Goal: Task Accomplishment & Management: Complete application form

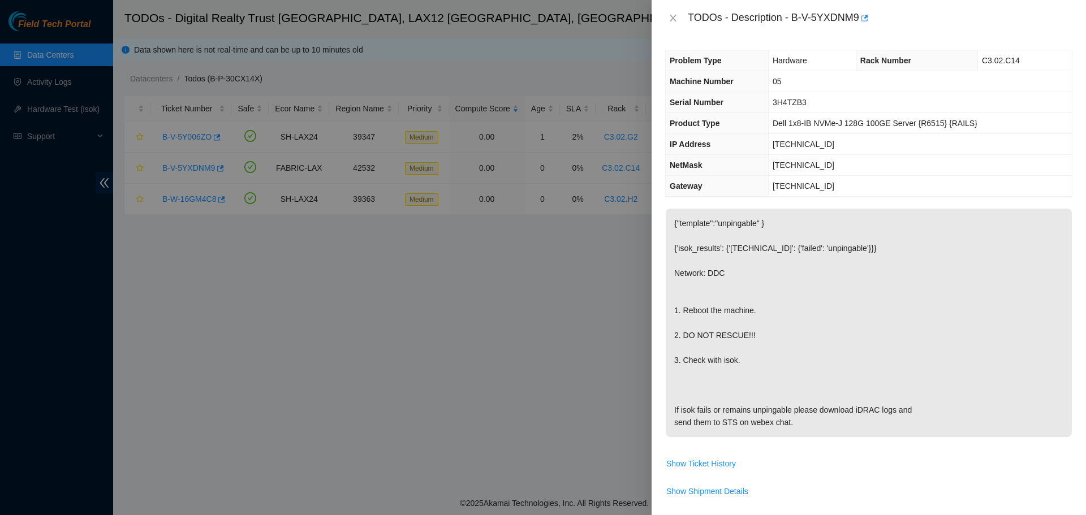
click at [666, 7] on div "TODOs - Description - B-V-5YXDNM9" at bounding box center [869, 18] width 434 height 36
click at [669, 18] on icon "close" at bounding box center [673, 18] width 9 height 9
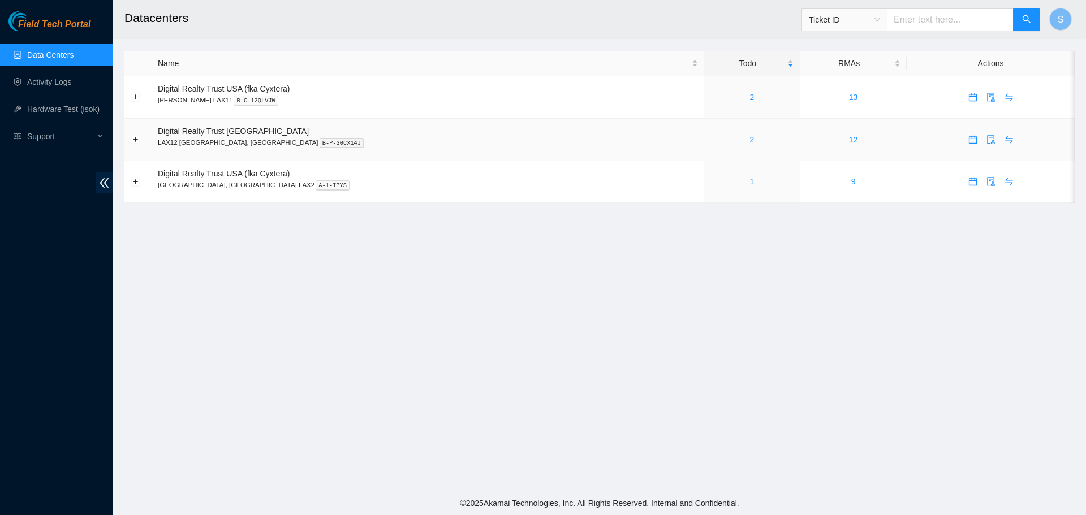
click at [710, 137] on div "2" at bounding box center [751, 139] width 83 height 12
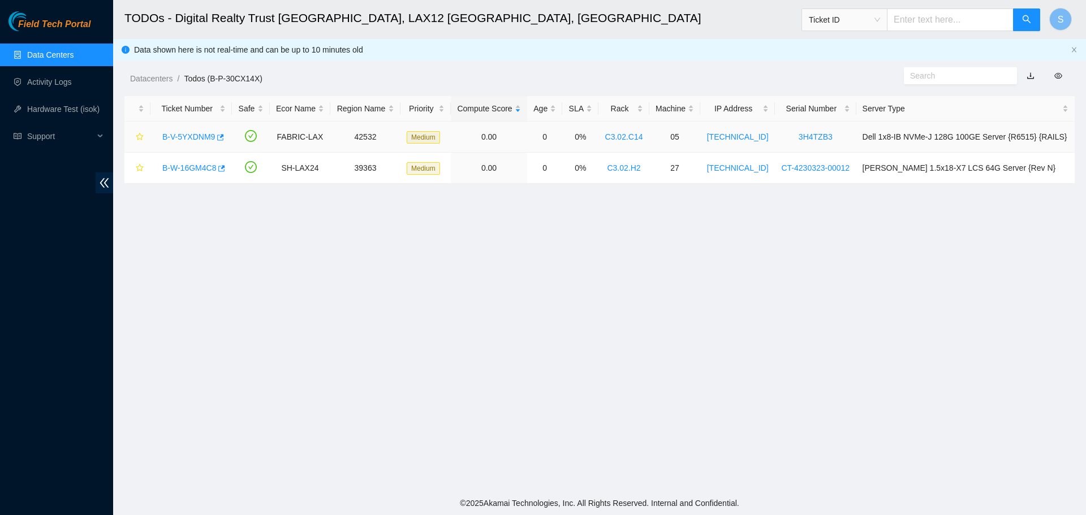
click at [191, 142] on div "B-V-5YXDNM9" at bounding box center [191, 137] width 69 height 18
click at [191, 140] on link "B-V-5YXDNM9" at bounding box center [188, 136] width 53 height 9
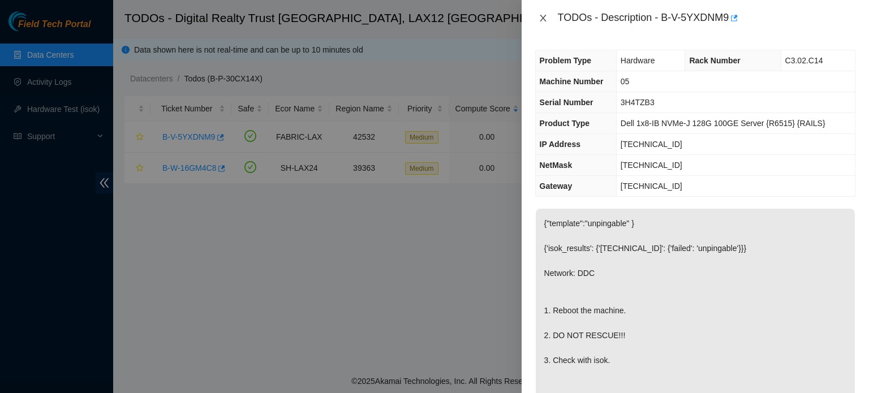
click at [541, 20] on icon "close" at bounding box center [543, 18] width 6 height 7
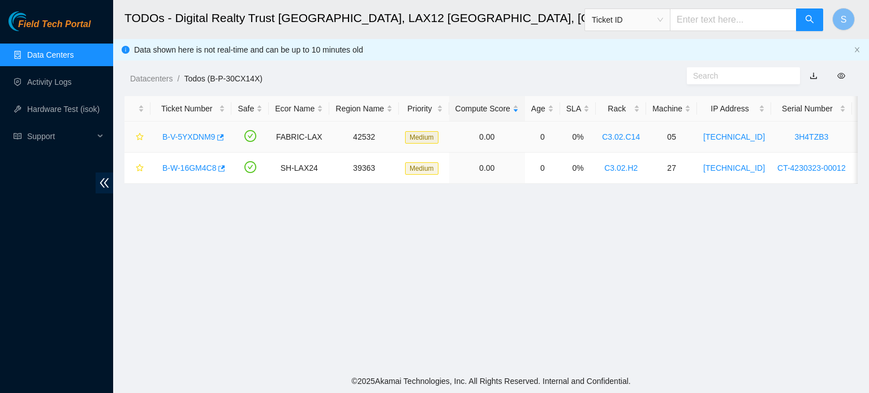
click at [192, 135] on link "B-V-5YXDNM9" at bounding box center [188, 136] width 53 height 9
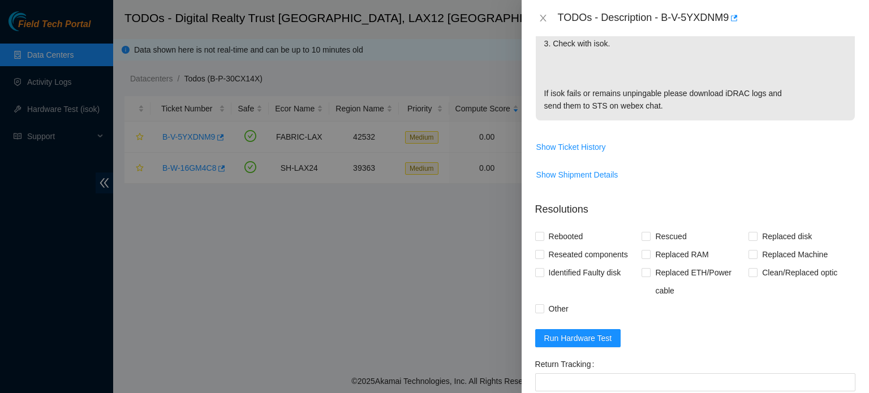
scroll to position [396, 0]
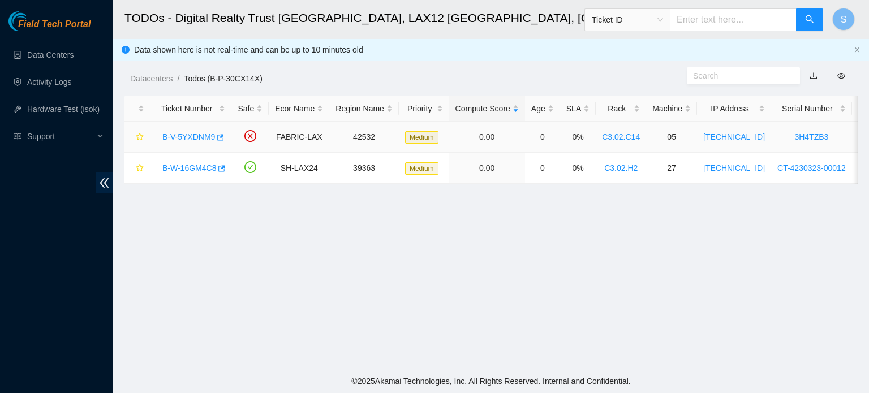
click at [196, 136] on link "B-V-5YXDNM9" at bounding box center [188, 136] width 53 height 9
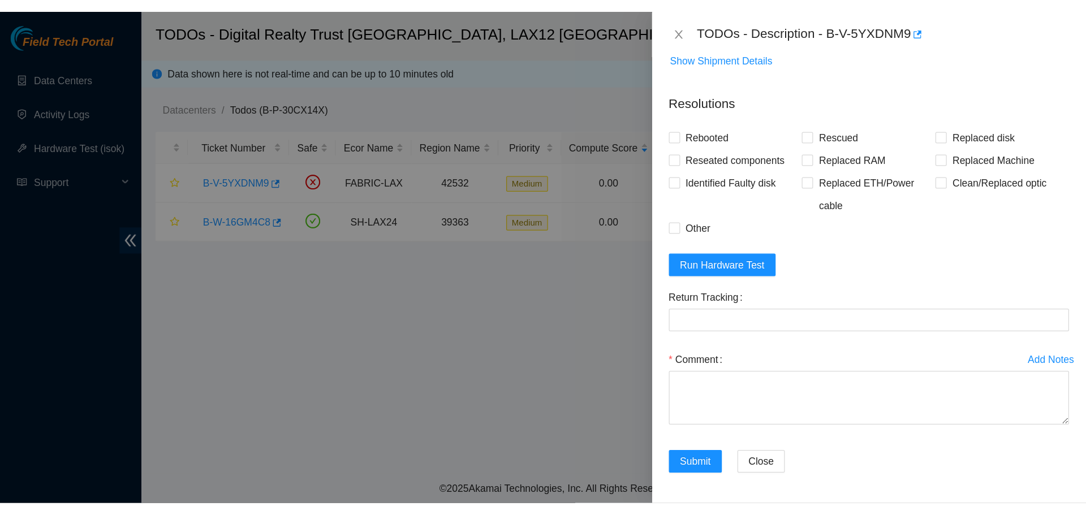
scroll to position [242, 0]
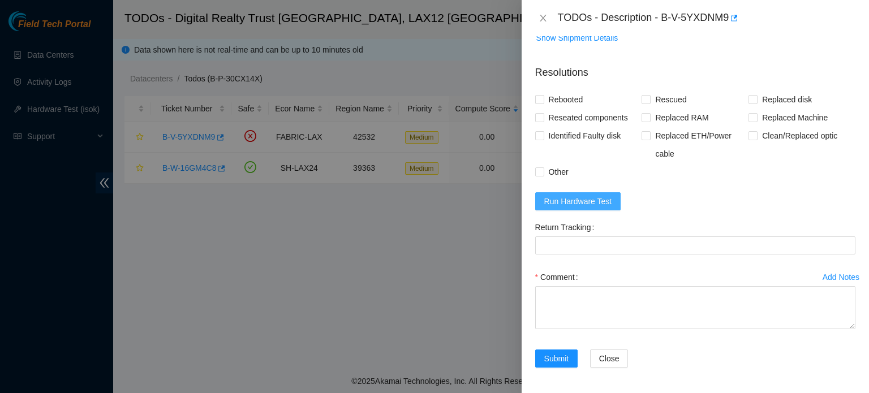
click at [602, 204] on span "Run Hardware Test" at bounding box center [578, 201] width 68 height 12
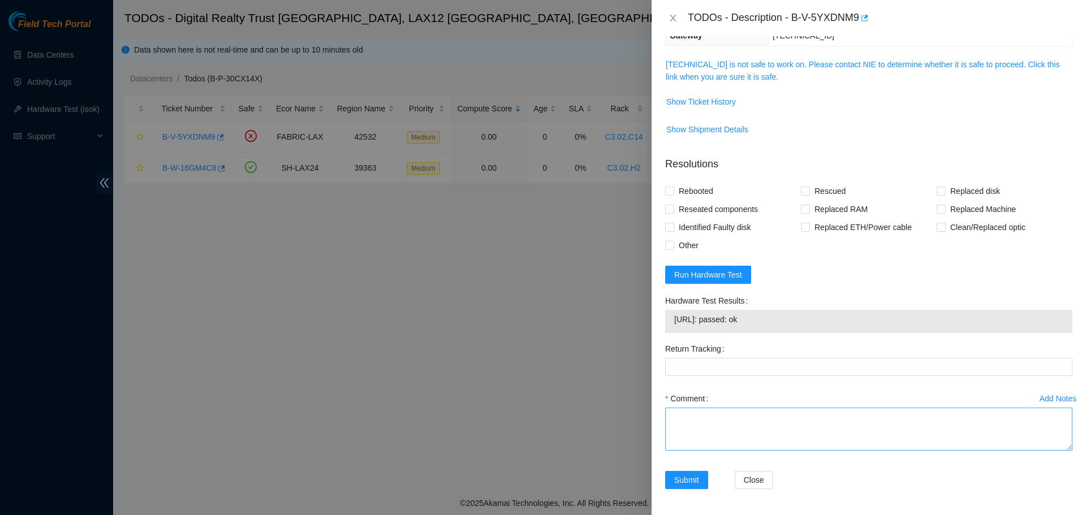
scroll to position [150, 0]
click at [796, 393] on textarea "Comment" at bounding box center [868, 429] width 407 height 43
paste textarea "Wednesday 10.15.25 B-V-5YXDNM9 FABRIC-LAX 42532 Medium 0.00 0 0% C3.02.C14 05 1…"
type textarea "Wednesday 10.15.25 B-V-5YXDNM9 FABRIC-LAX 42532 Medium 0.00 0 0% C3.02.C14 05 1…"
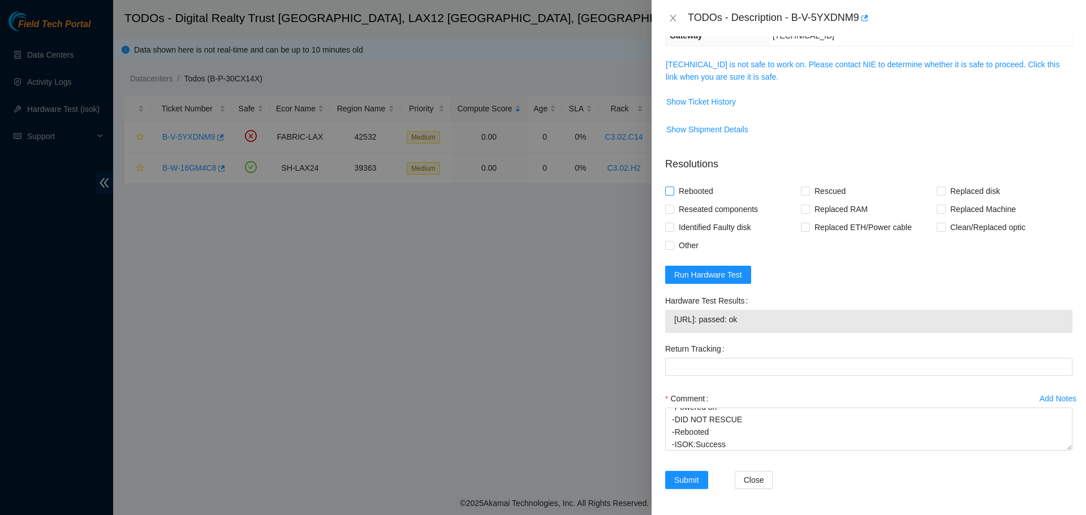
click at [696, 187] on span "Rebooted" at bounding box center [696, 191] width 44 height 18
click at [673, 187] on input "Rebooted" at bounding box center [669, 191] width 8 height 8
checkbox input "true"
click at [719, 204] on span "Reseated components" at bounding box center [718, 209] width 88 height 18
click at [673, 205] on input "Reseated components" at bounding box center [669, 209] width 8 height 8
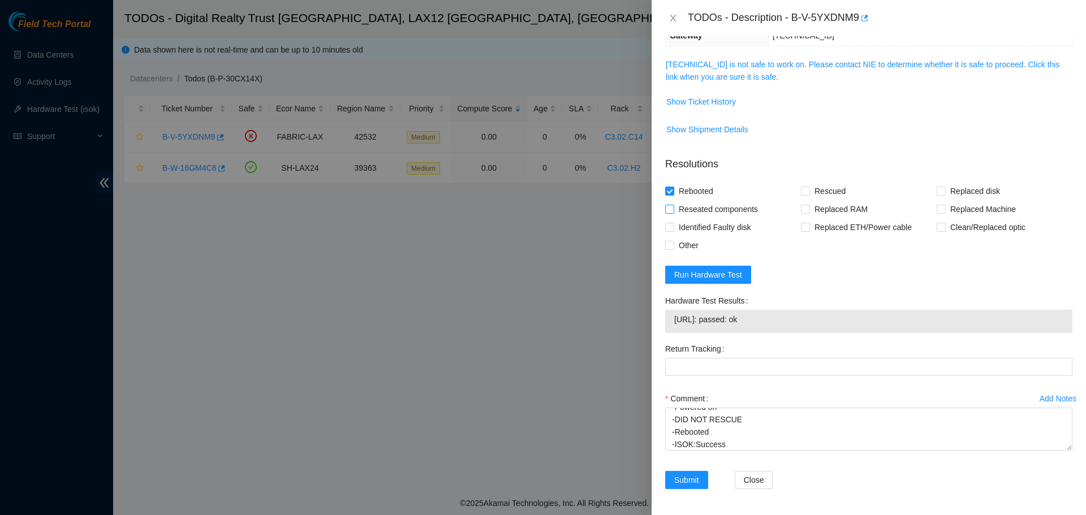
checkbox input "true"
click at [675, 393] on span "Submit" at bounding box center [686, 480] width 25 height 12
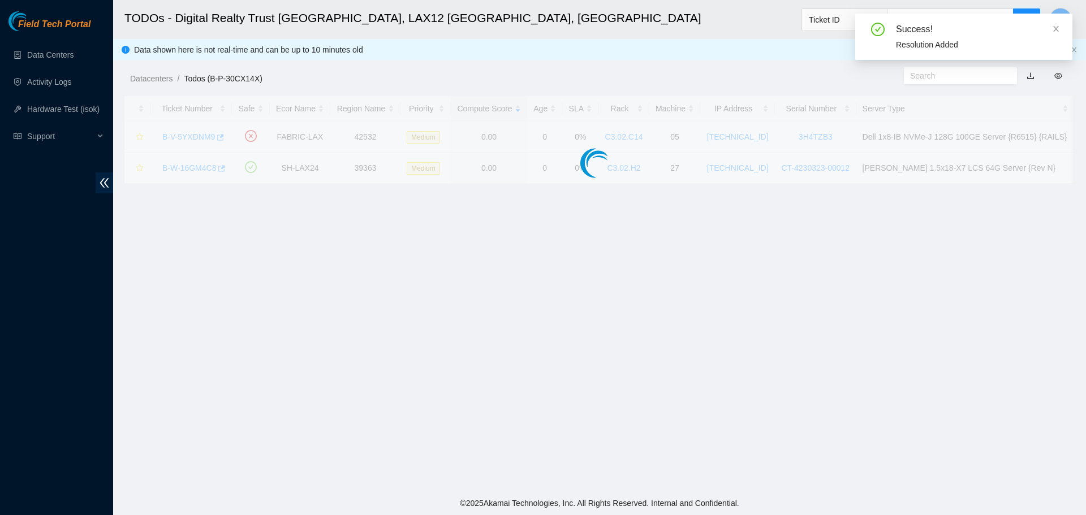
scroll to position [188, 0]
